Goal: Information Seeking & Learning: Learn about a topic

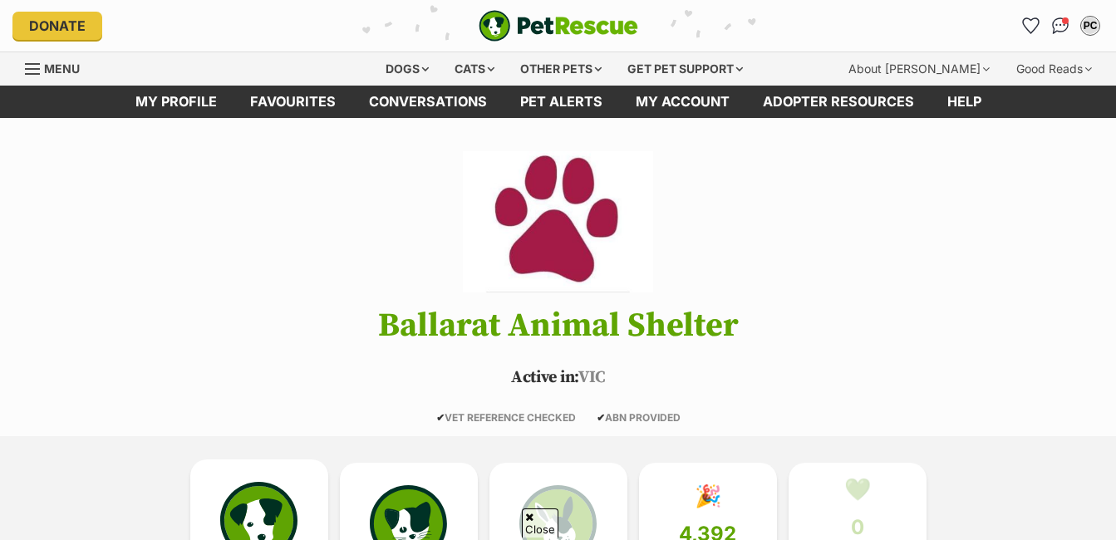
scroll to position [249, 0]
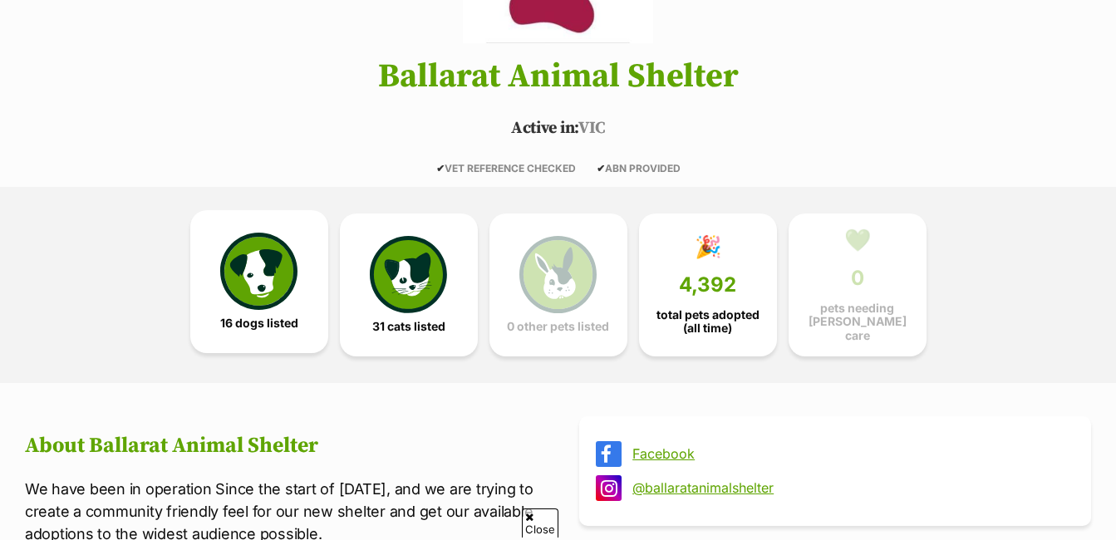
click at [261, 263] on img at bounding box center [258, 271] width 76 height 76
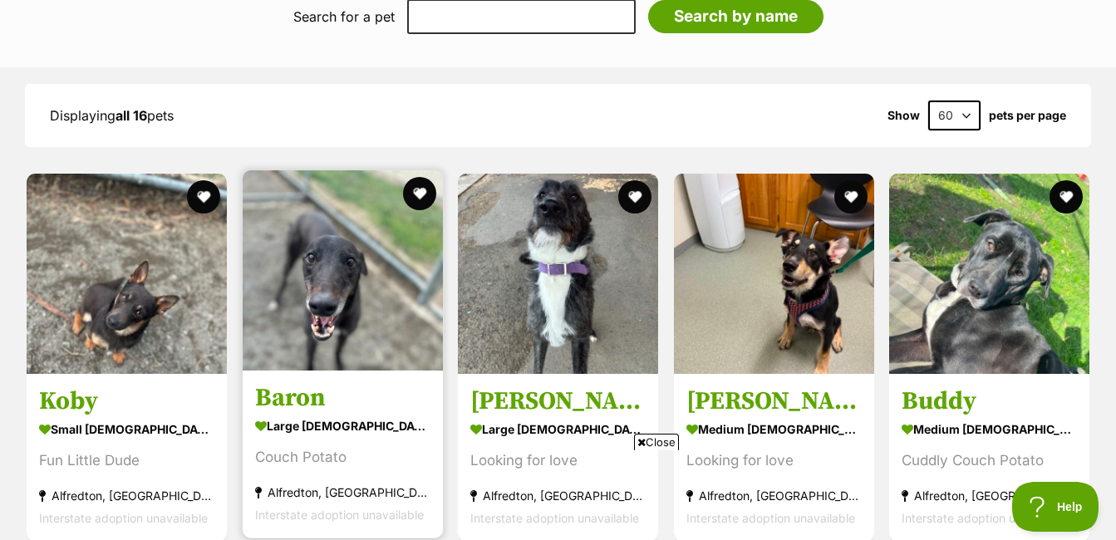
scroll to position [1455, 0]
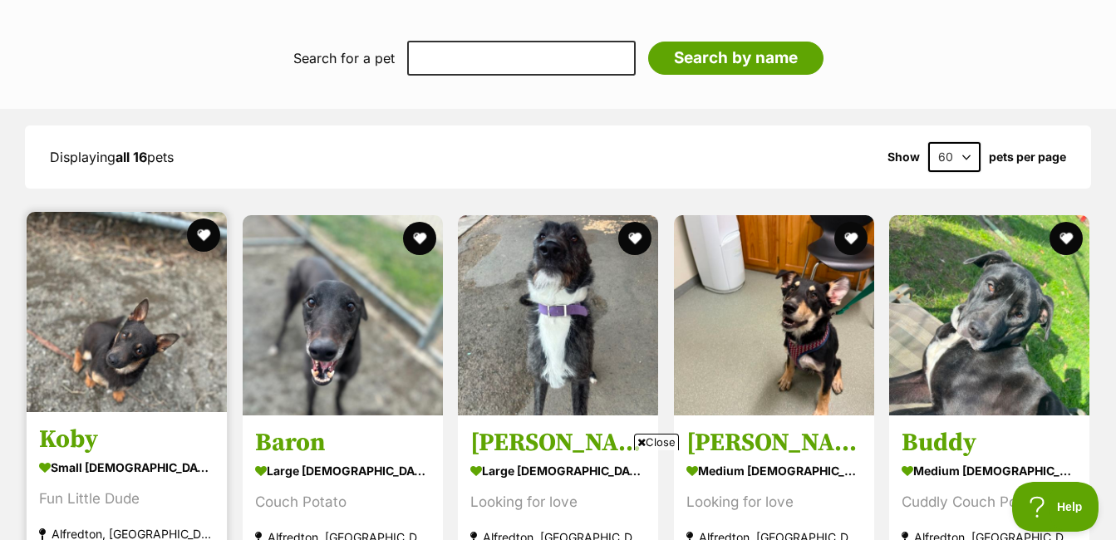
click at [43, 302] on img at bounding box center [127, 312] width 200 height 200
